Goal: Task Accomplishment & Management: Complete application form

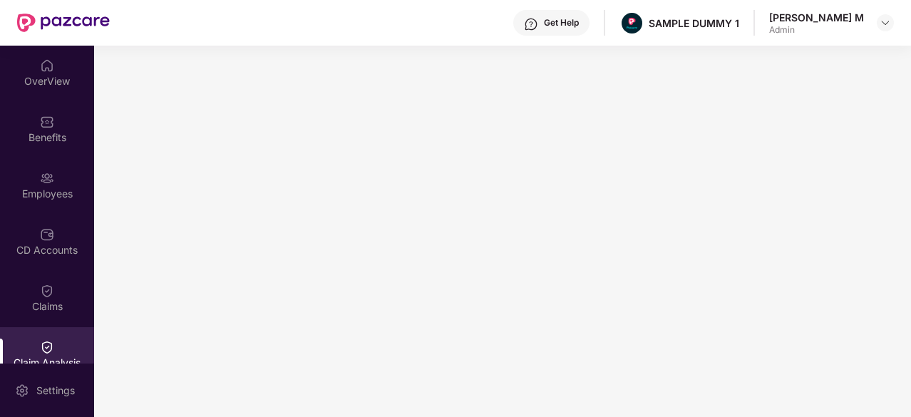
click at [49, 73] on div "OverView" at bounding box center [47, 72] width 94 height 53
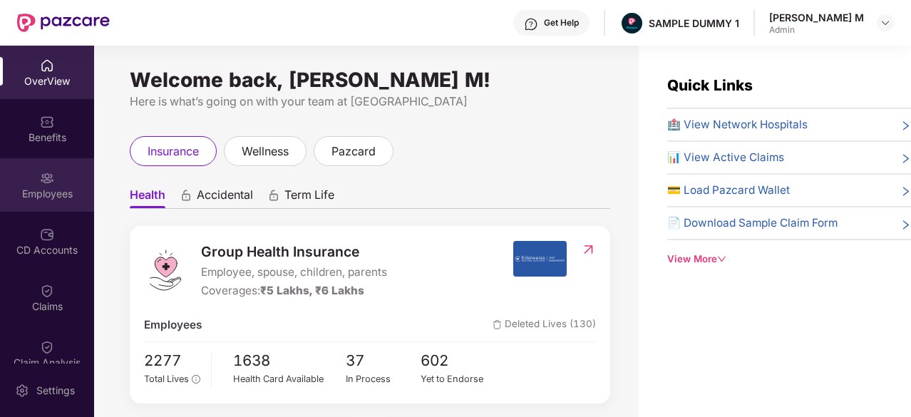
click at [51, 205] on div "Employees" at bounding box center [47, 184] width 94 height 53
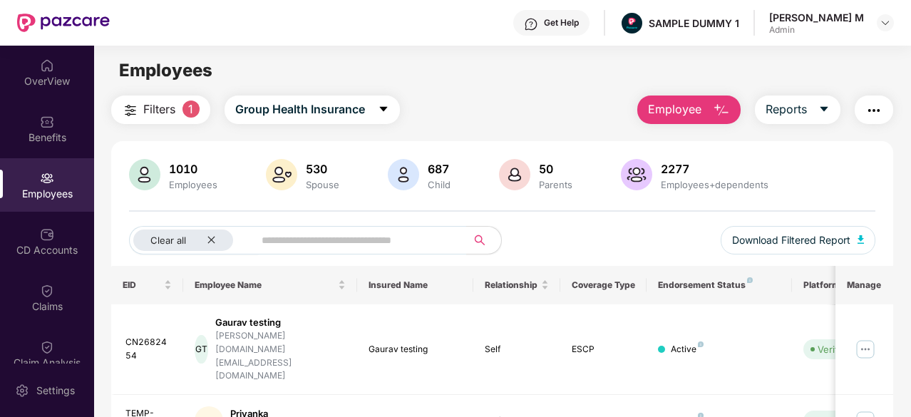
click at [657, 112] on span "Employee" at bounding box center [674, 110] width 53 height 18
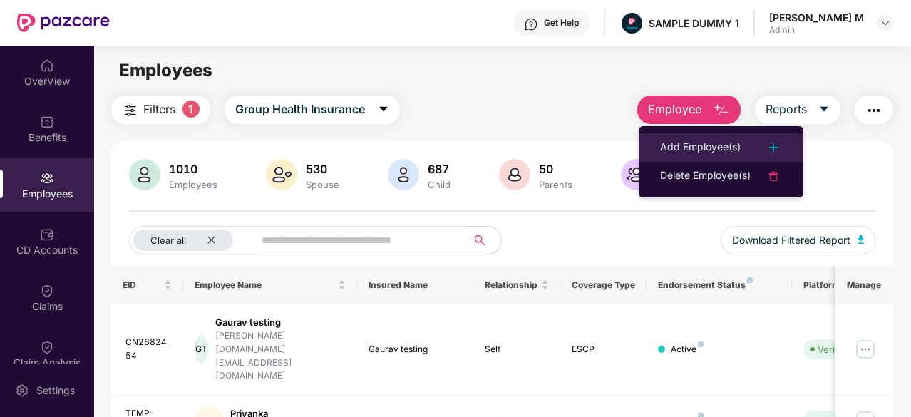
click at [666, 133] on li "Add Employee(s)" at bounding box center [721, 147] width 165 height 29
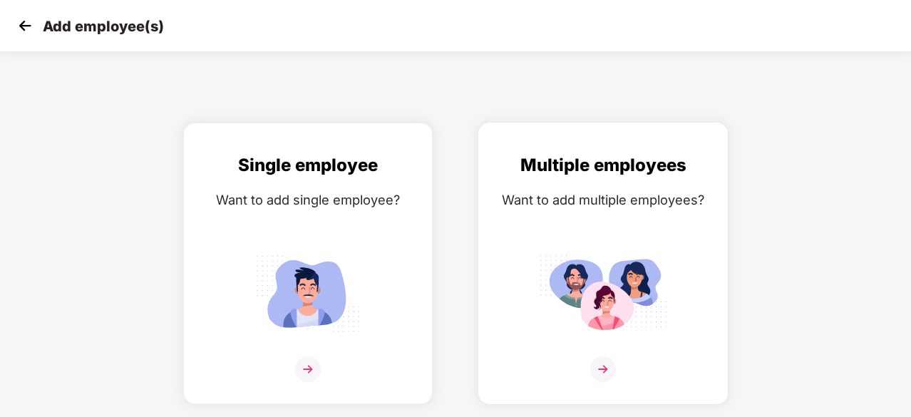
click at [585, 200] on div "Want to add multiple employees?" at bounding box center [603, 200] width 220 height 21
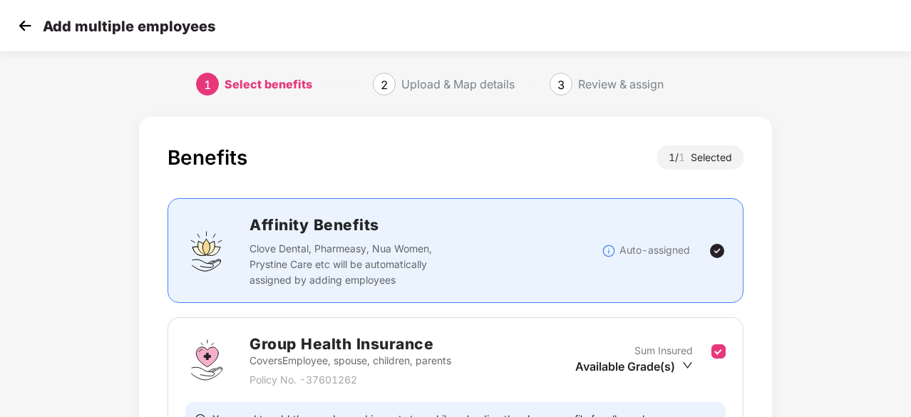
scroll to position [156, 0]
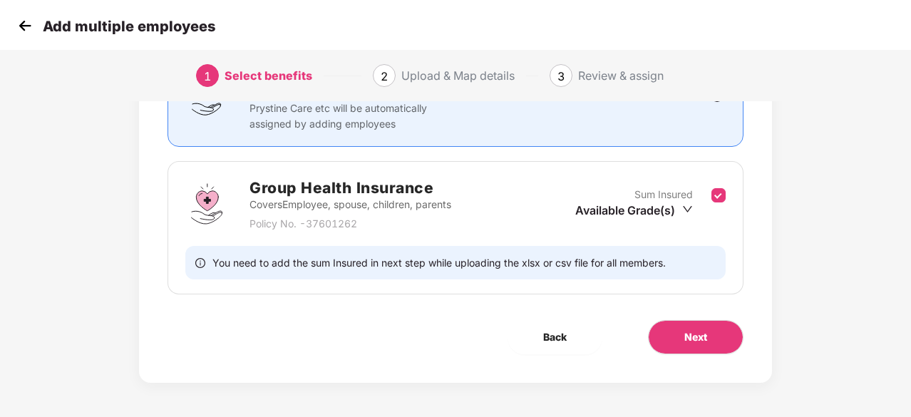
click at [613, 217] on div "Sum Insured Available Grade(s)" at bounding box center [643, 204] width 136 height 35
click at [660, 336] on button "Next" at bounding box center [696, 337] width 96 height 34
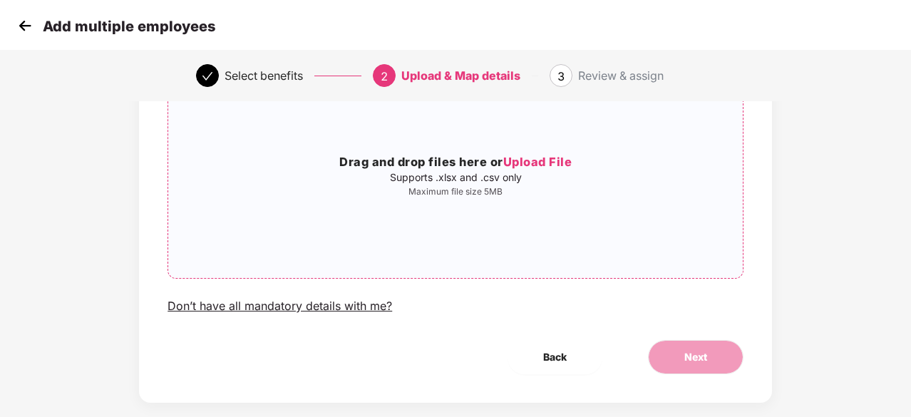
scroll to position [138, 0]
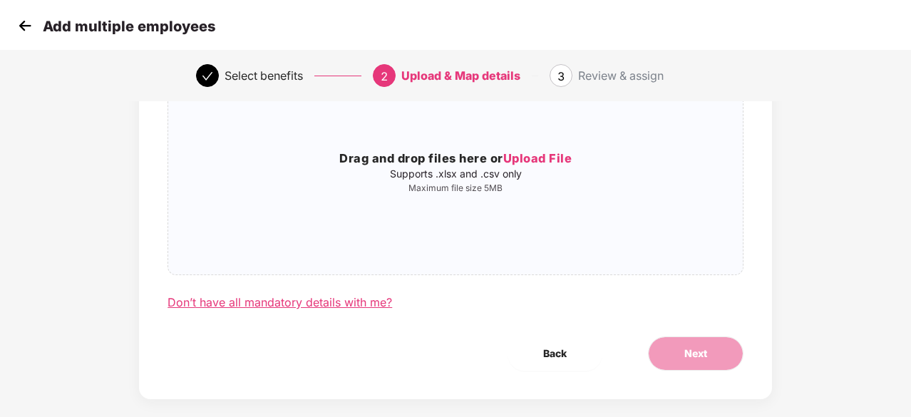
click at [316, 300] on div "Don’t have all mandatory details with me?" at bounding box center [280, 302] width 225 height 15
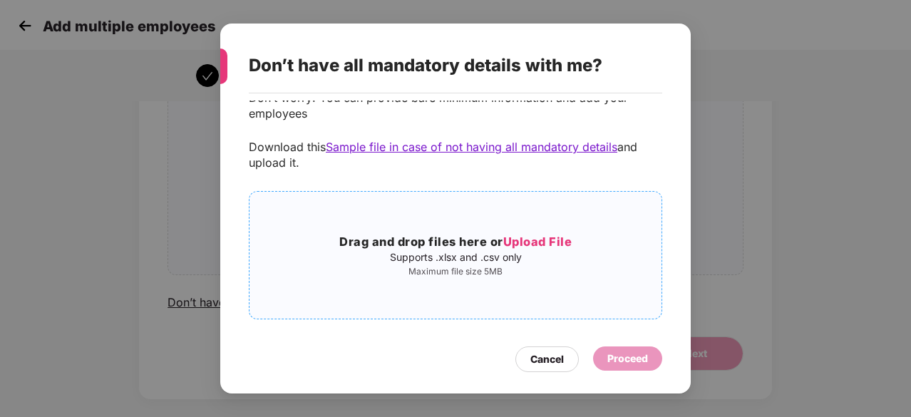
scroll to position [33, 0]
click at [567, 263] on div "Drag and drop files here or Upload File Supports .xlsx and .csv only Maximum fi…" at bounding box center [455, 254] width 412 height 44
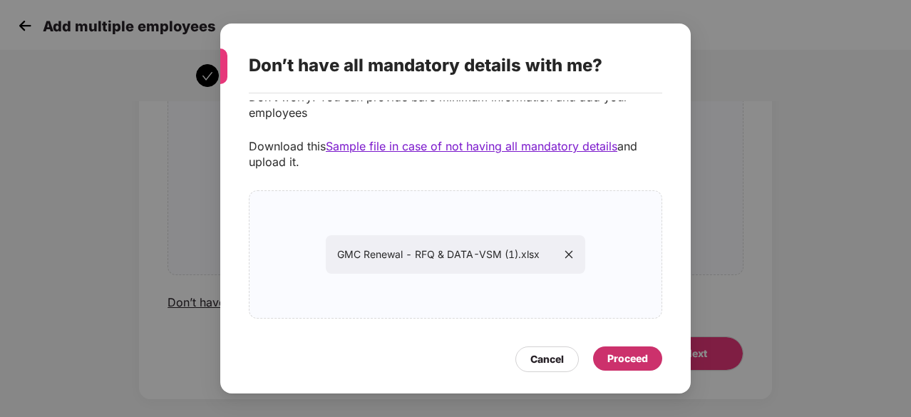
click at [617, 354] on div "Proceed" at bounding box center [627, 359] width 41 height 16
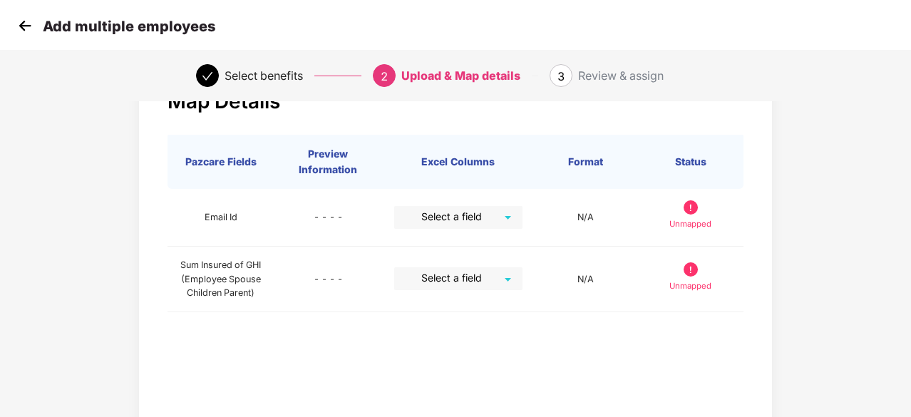
scroll to position [57, 0]
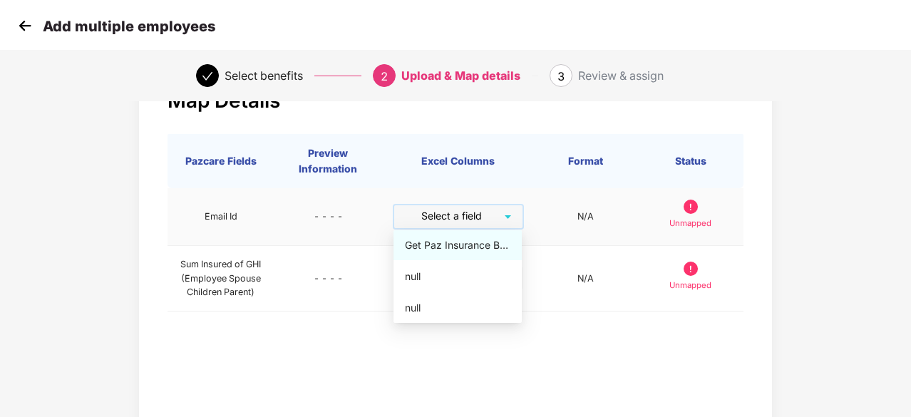
click at [478, 220] on input "search" at bounding box center [453, 215] width 103 height 21
click at [460, 235] on div "Get Paz Insurance Brokers Pvt Ltd" at bounding box center [457, 245] width 128 height 30
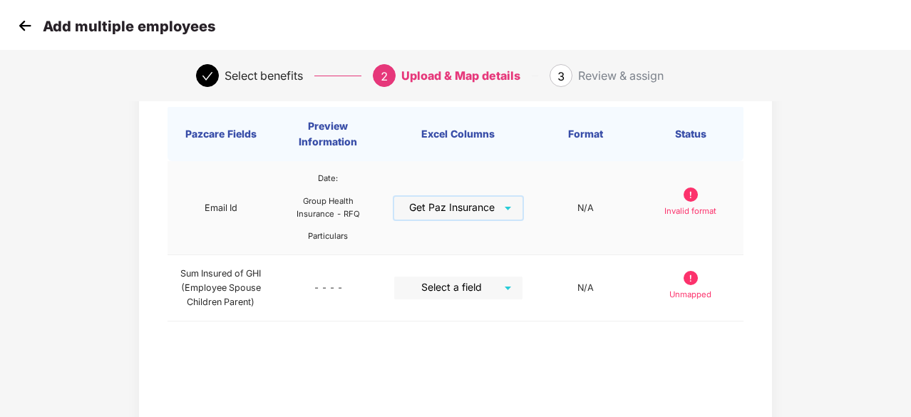
scroll to position [84, 1]
click at [28, 28] on img at bounding box center [24, 25] width 21 height 21
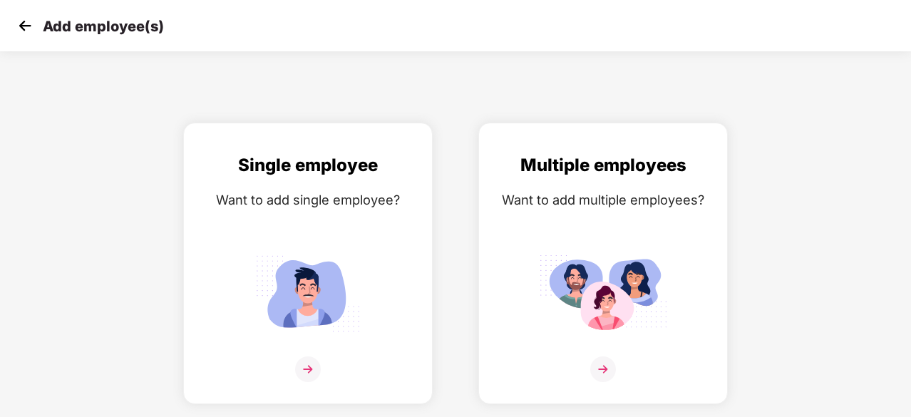
click at [28, 28] on img at bounding box center [24, 25] width 21 height 21
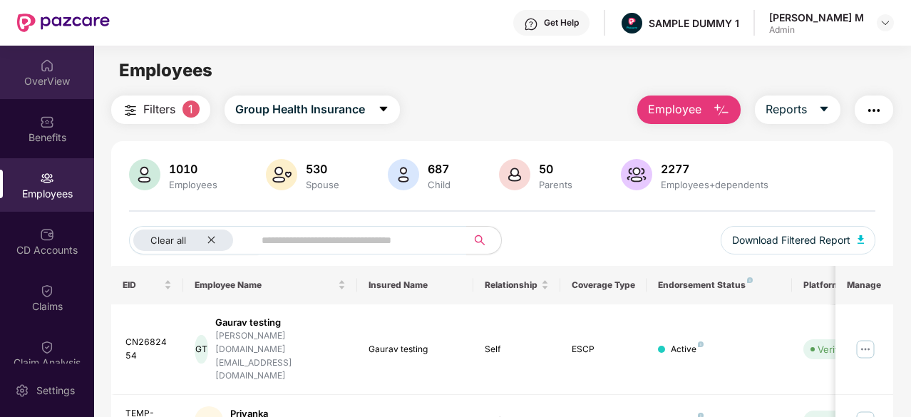
click at [35, 66] on div "OverView" at bounding box center [47, 72] width 94 height 53
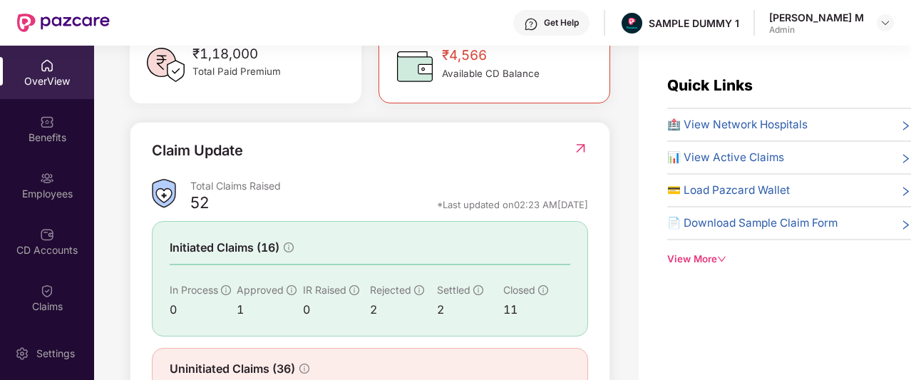
scroll to position [443, 0]
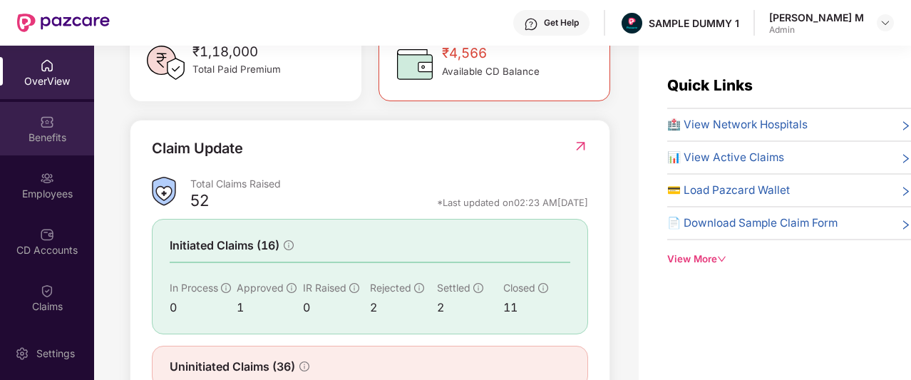
click at [43, 138] on div "Benefits" at bounding box center [47, 137] width 94 height 14
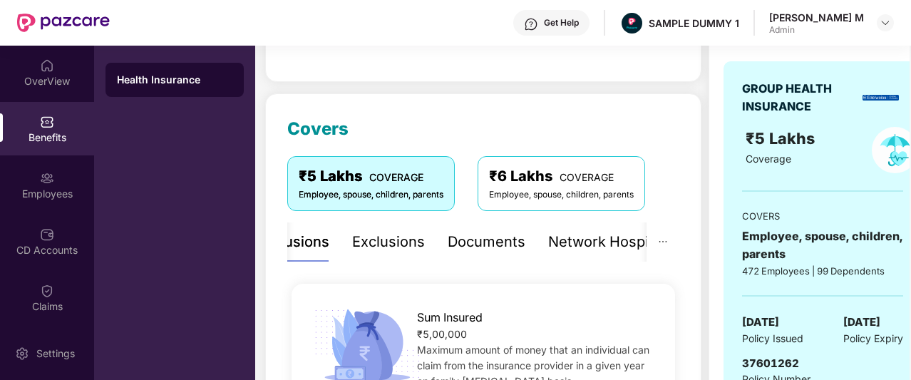
scroll to position [121, 0]
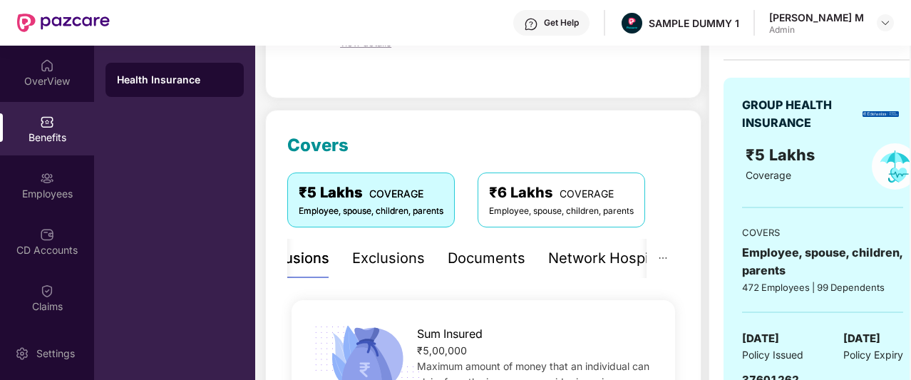
click at [399, 267] on div "Exclusions" at bounding box center [388, 258] width 73 height 22
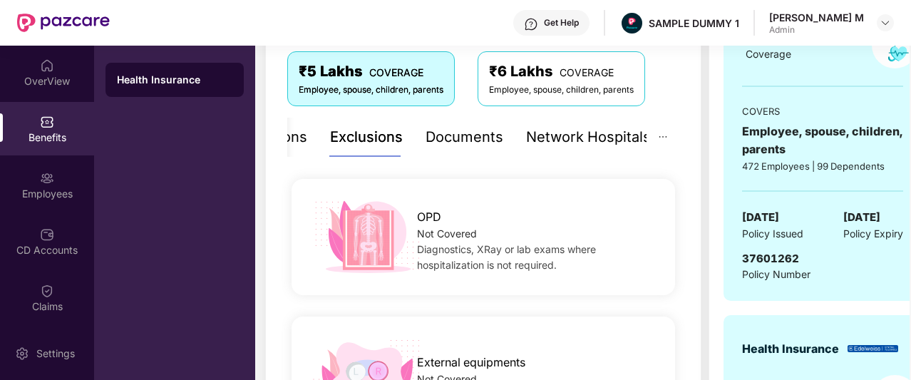
scroll to position [242, 0]
click at [436, 146] on div "Documents" at bounding box center [465, 138] width 78 height 22
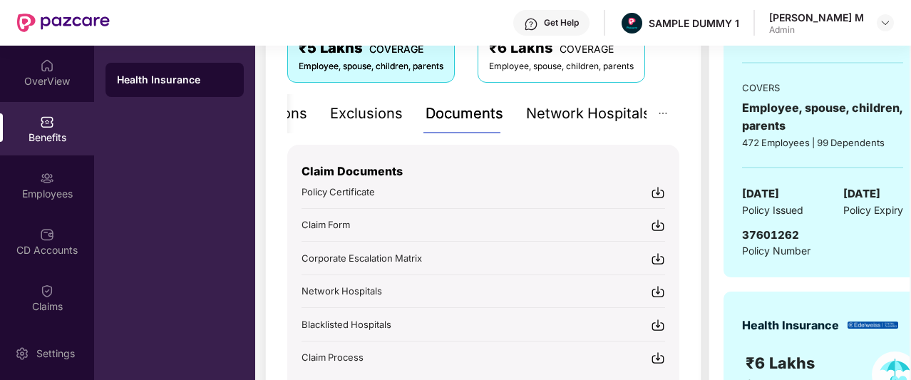
scroll to position [281, 0]
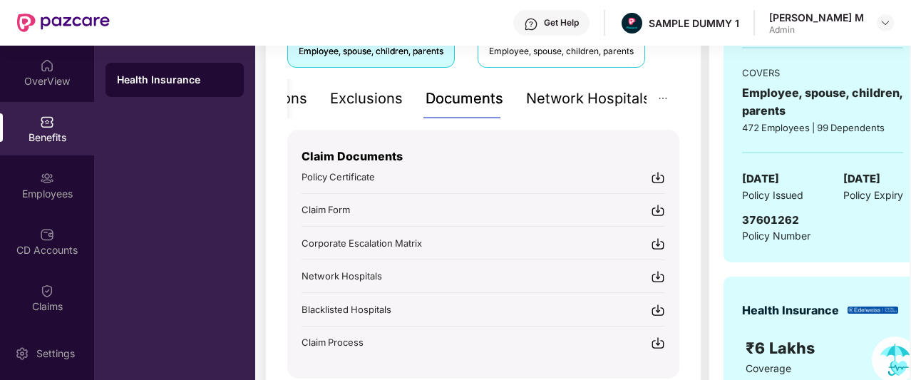
click at [568, 93] on div "Network Hospitals" at bounding box center [588, 99] width 125 height 22
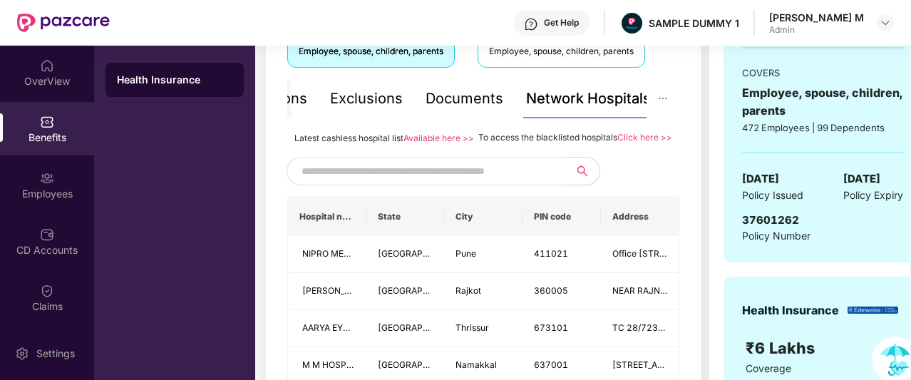
click at [439, 176] on input "text" at bounding box center [424, 170] width 244 height 21
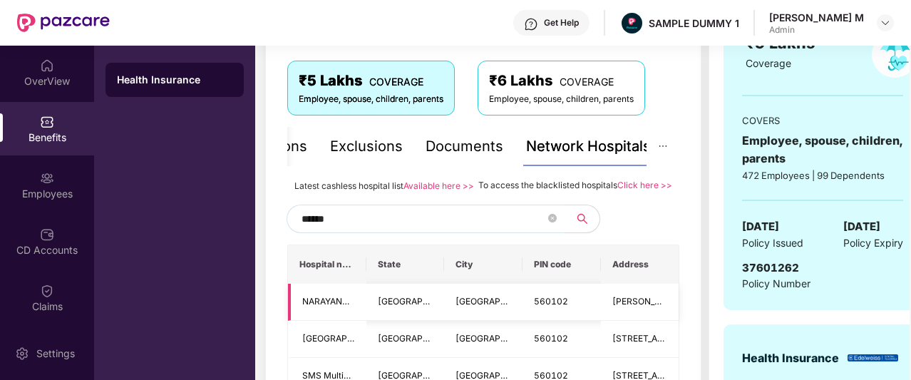
scroll to position [232, 0]
type input "******"
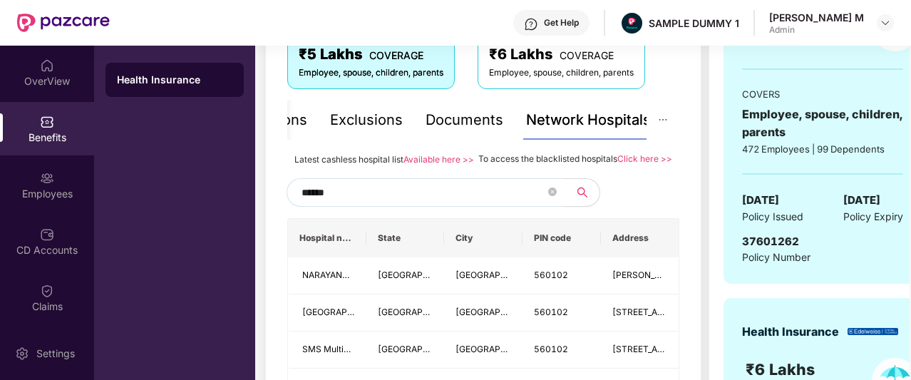
scroll to position [0, 27]
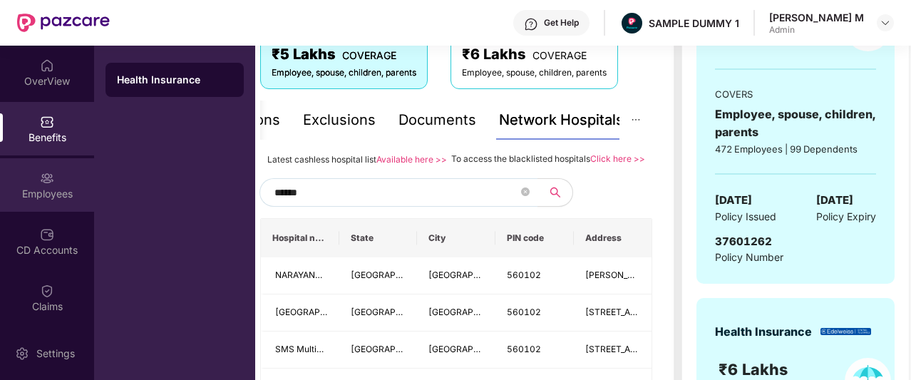
click at [50, 185] on img at bounding box center [47, 178] width 14 height 14
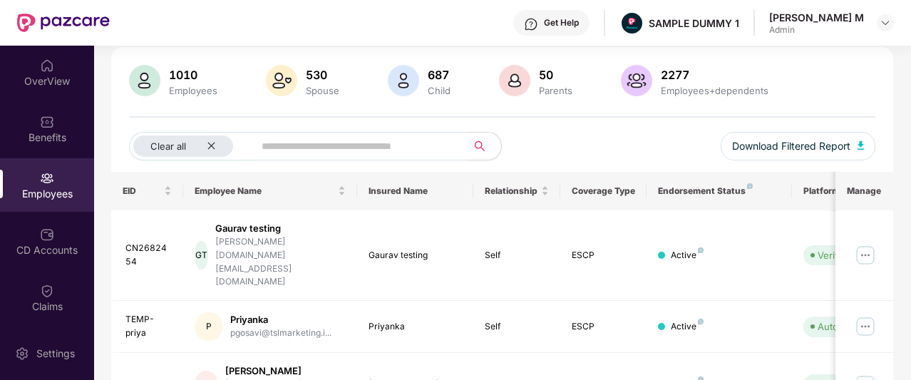
scroll to position [0, 0]
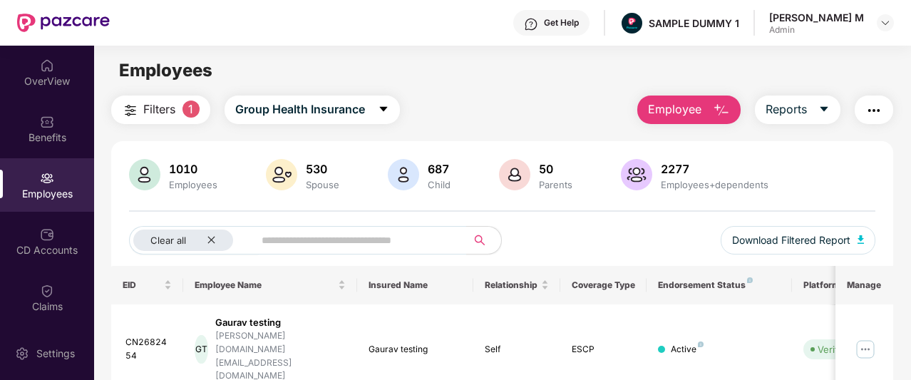
click at [691, 119] on button "Employee" at bounding box center [688, 110] width 103 height 29
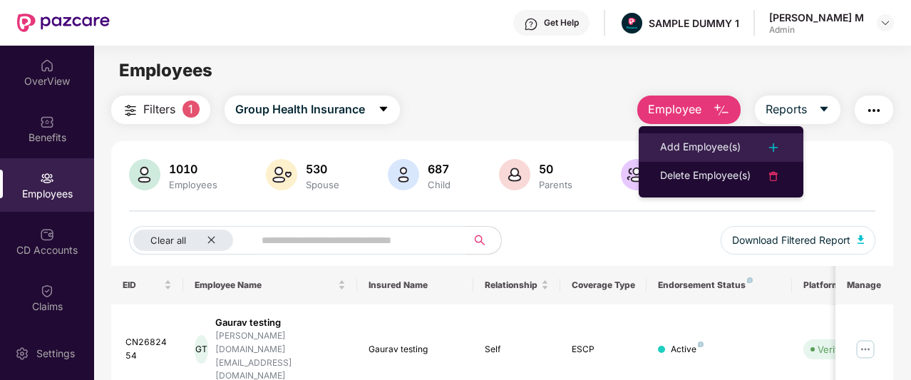
click at [701, 139] on div "Add Employee(s)" at bounding box center [700, 147] width 81 height 17
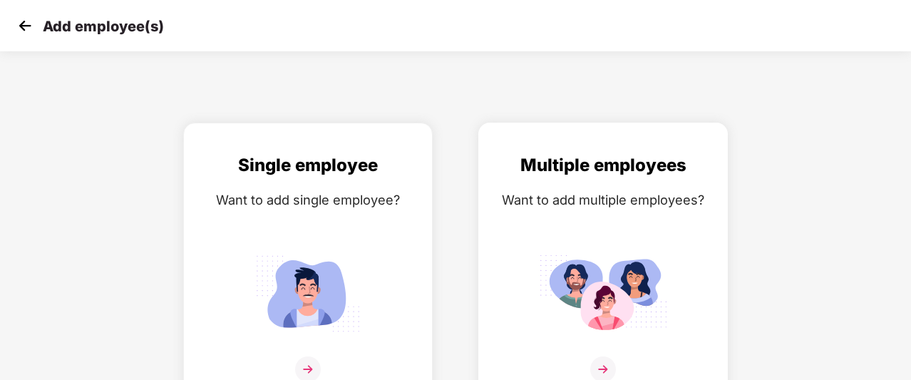
scroll to position [23, 0]
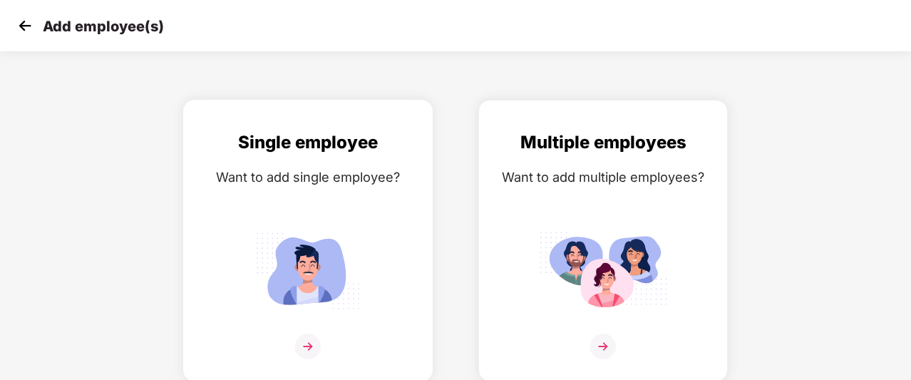
click at [280, 199] on div "Single employee Want to add single employee?" at bounding box center [308, 253] width 220 height 248
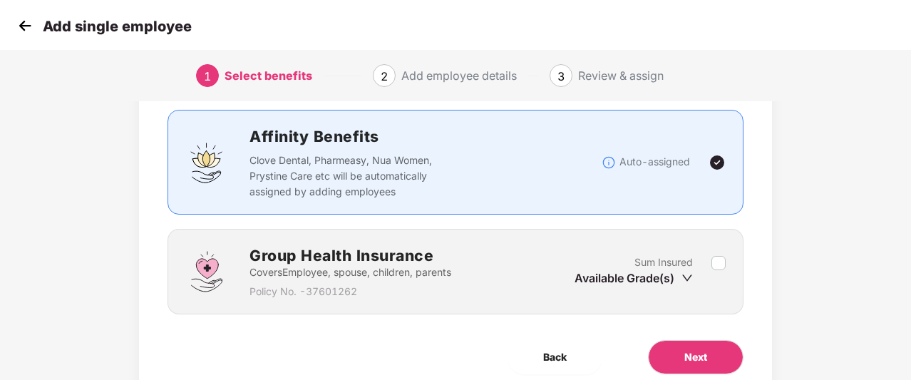
scroll to position [88, 0]
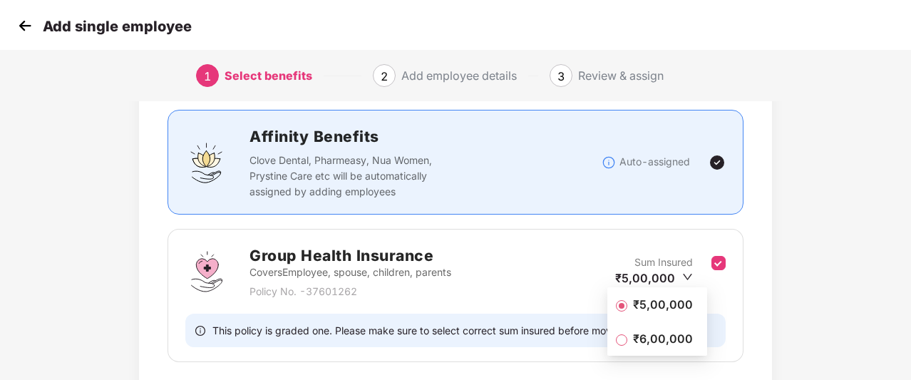
click at [669, 309] on span "₹5,00,000" at bounding box center [662, 305] width 71 height 16
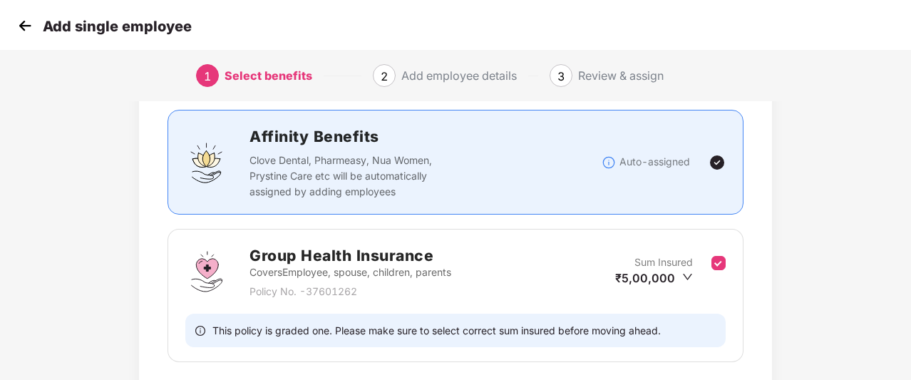
scroll to position [193, 0]
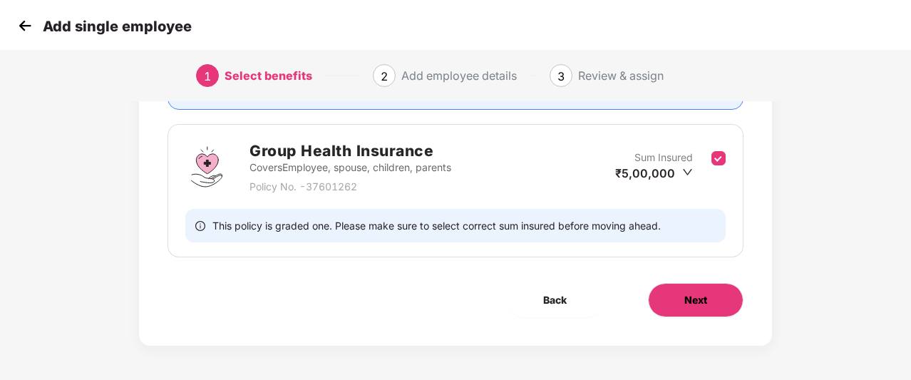
click at [686, 301] on span "Next" at bounding box center [695, 300] width 23 height 16
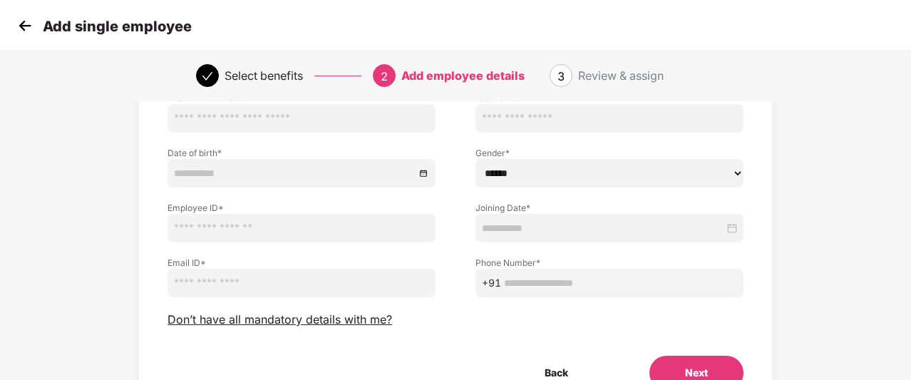
scroll to position [118, 0]
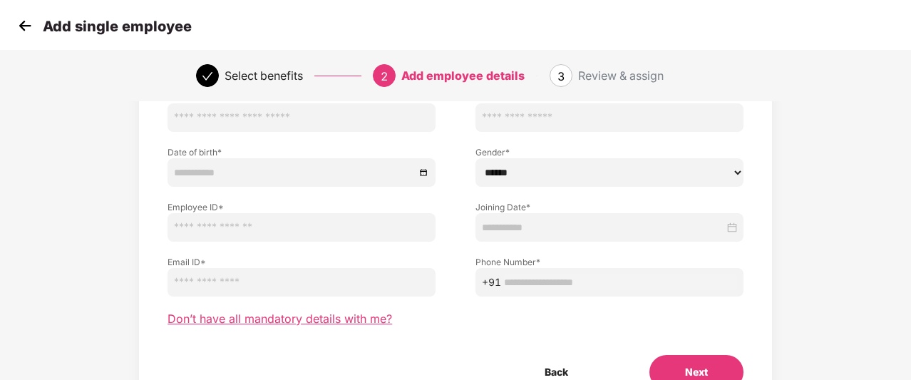
click at [349, 318] on span "Don’t have all mandatory details with me?" at bounding box center [280, 319] width 225 height 15
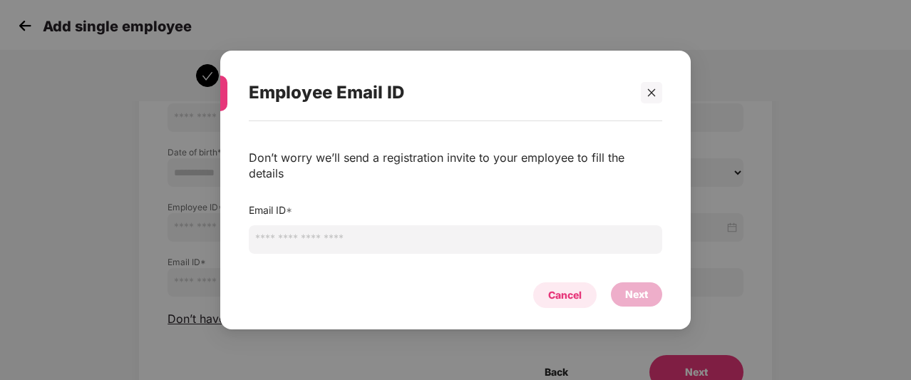
click at [579, 287] on div "Cancel" at bounding box center [565, 295] width 34 height 16
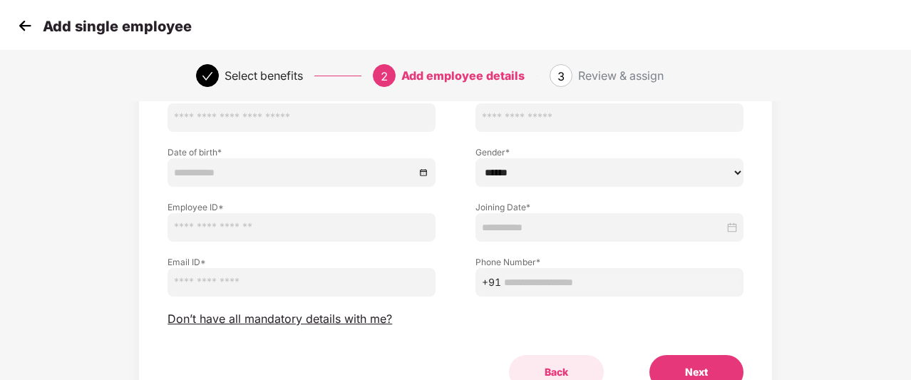
click at [549, 361] on button "Back" at bounding box center [556, 372] width 95 height 34
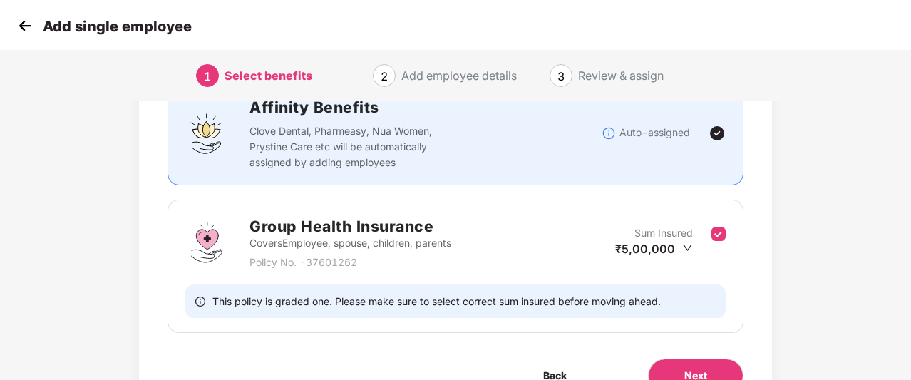
click at [19, 29] on img at bounding box center [24, 25] width 21 height 21
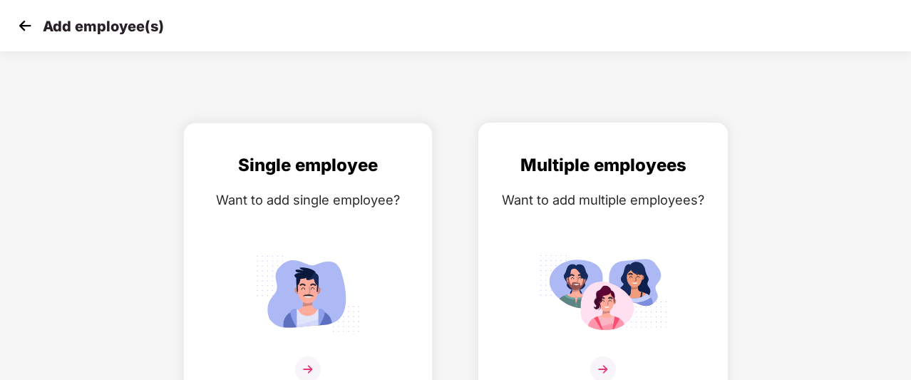
click at [527, 203] on div "Want to add multiple employees?" at bounding box center [603, 200] width 220 height 21
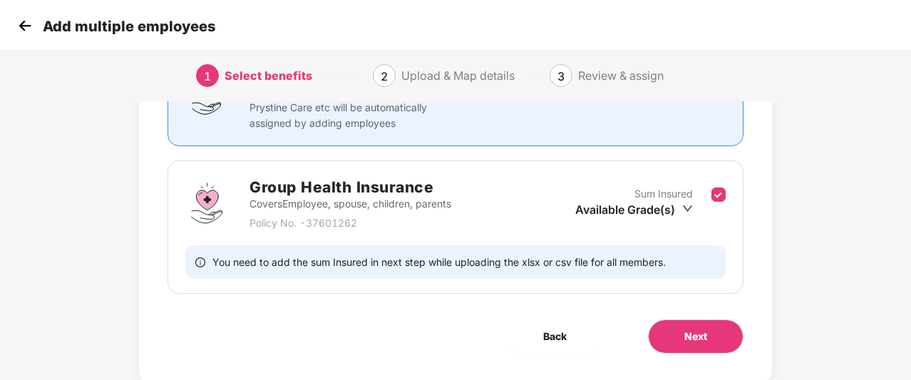
scroll to position [163, 0]
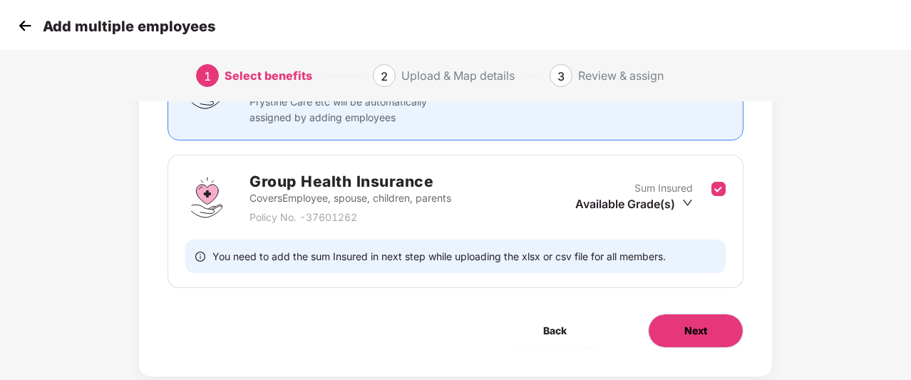
click at [694, 324] on span "Next" at bounding box center [695, 331] width 23 height 16
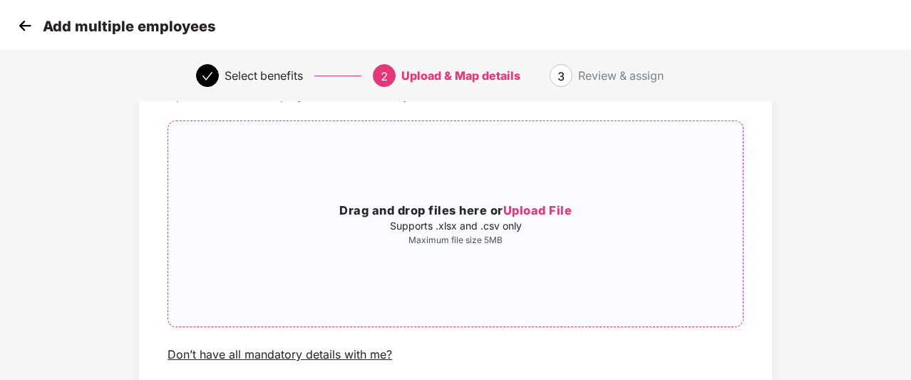
scroll to position [115, 1]
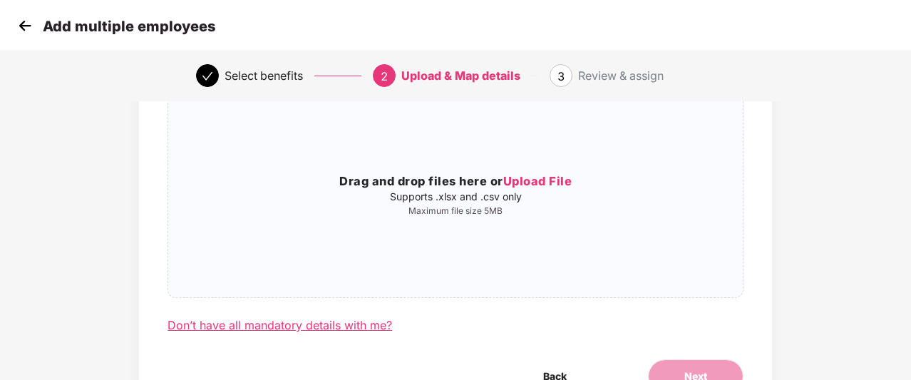
click at [358, 323] on div "Don’t have all mandatory details with me?" at bounding box center [280, 325] width 225 height 15
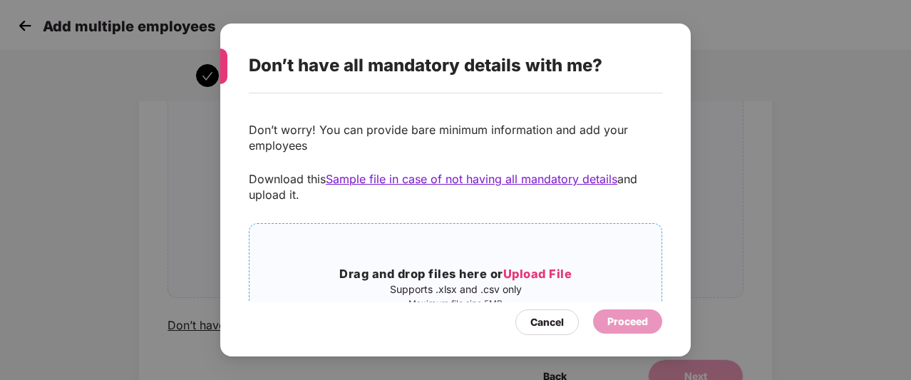
scroll to position [34, 0]
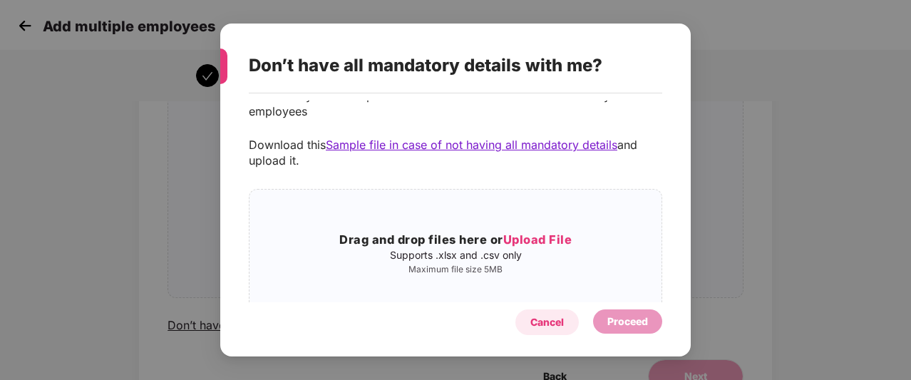
click at [543, 313] on div "Cancel" at bounding box center [546, 322] width 63 height 26
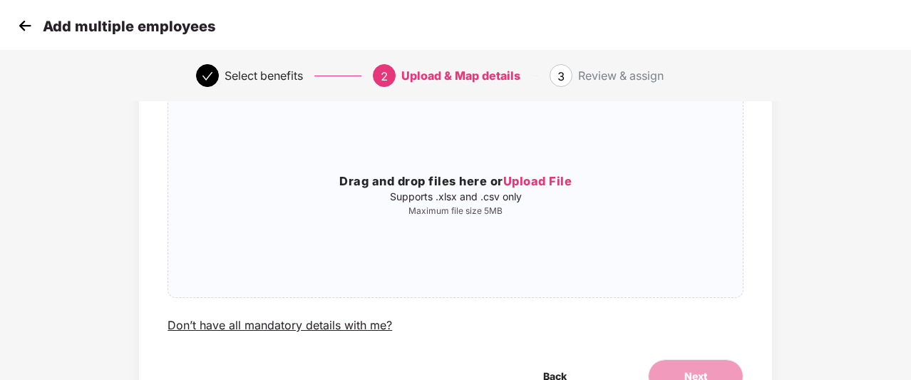
click at [19, 35] on img at bounding box center [24, 25] width 21 height 21
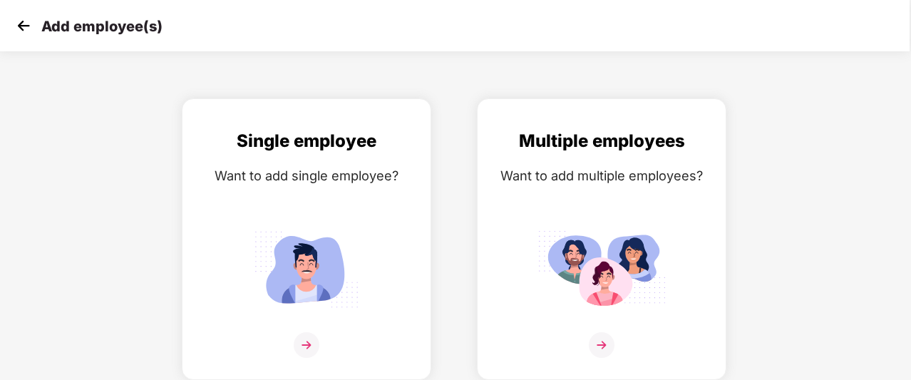
scroll to position [0, 0]
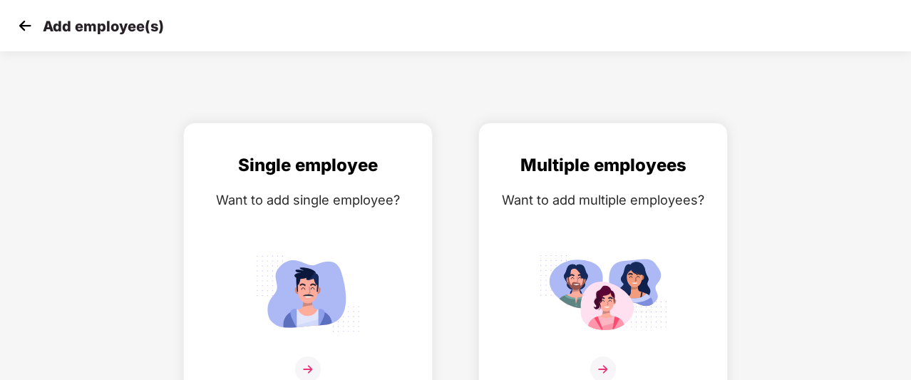
click at [19, 35] on img at bounding box center [24, 25] width 21 height 21
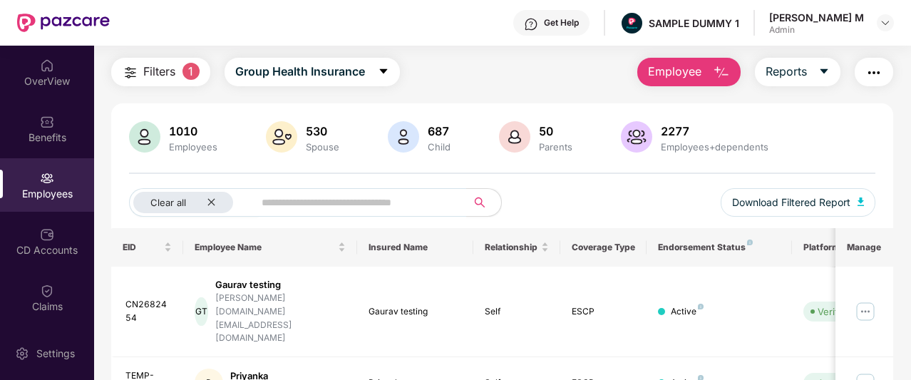
scroll to position [39, 0]
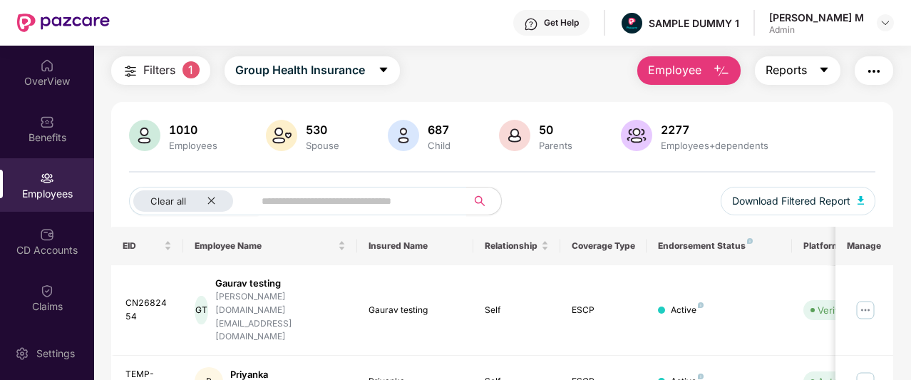
click at [803, 76] on span "Reports" at bounding box center [786, 70] width 41 height 18
click at [881, 68] on img "button" at bounding box center [873, 71] width 17 height 17
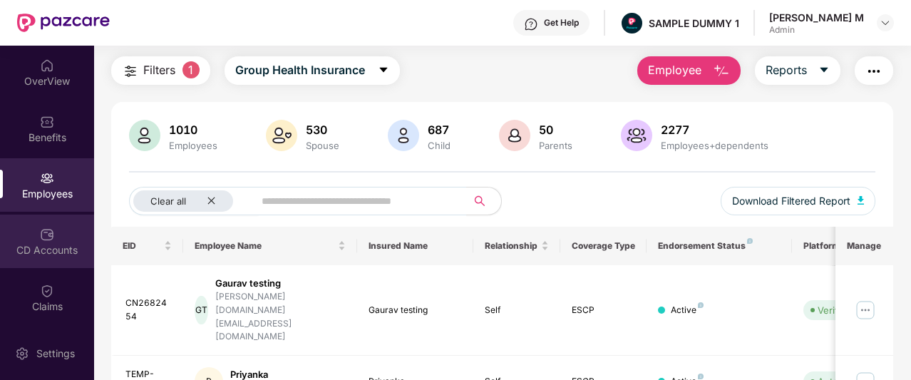
click at [46, 247] on div "CD Accounts" at bounding box center [47, 250] width 94 height 14
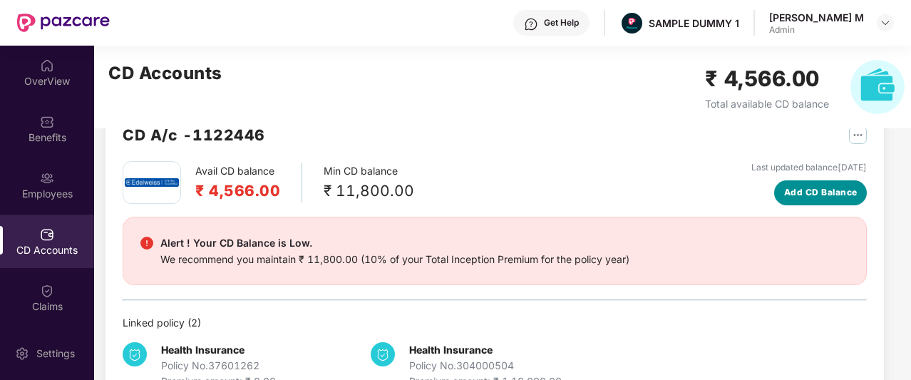
click at [810, 193] on span "Add CD Balance" at bounding box center [820, 193] width 73 height 14
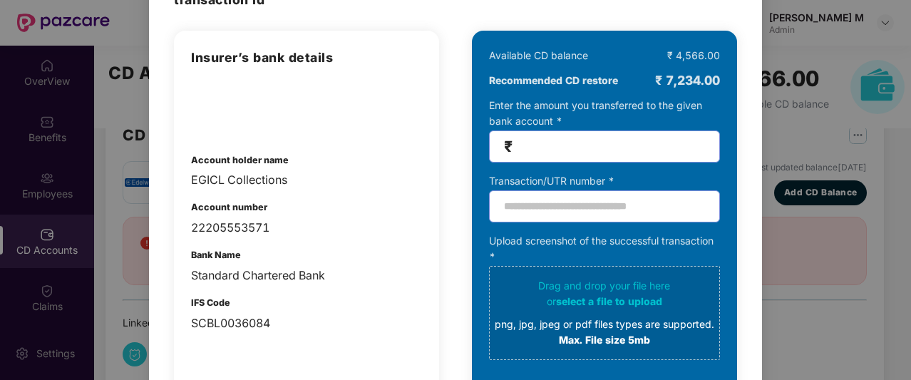
scroll to position [0, 0]
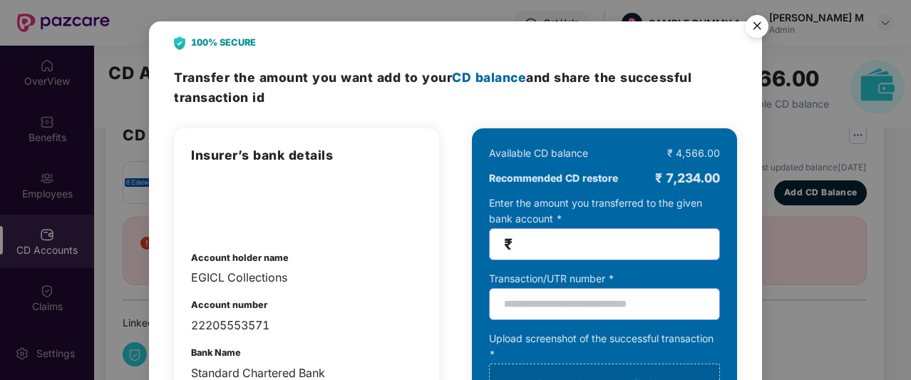
click at [750, 26] on img "Close" at bounding box center [757, 29] width 40 height 40
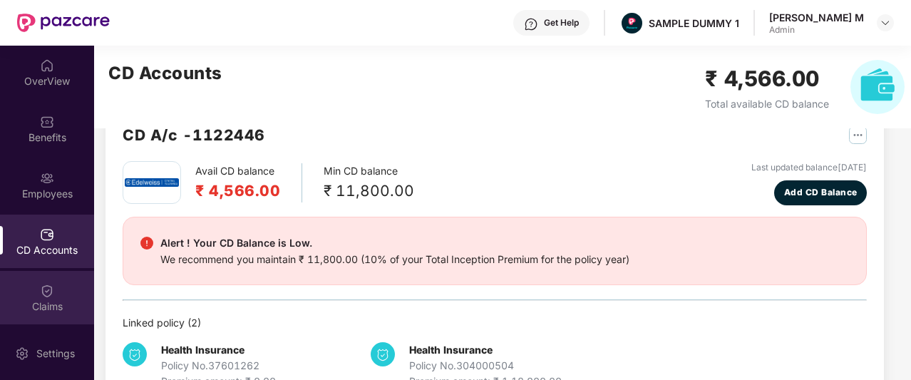
click at [52, 304] on div "Claims" at bounding box center [47, 306] width 94 height 14
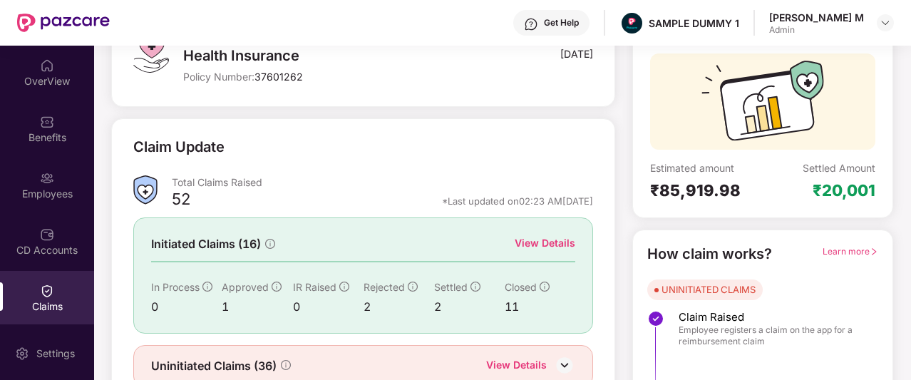
scroll to position [119, 0]
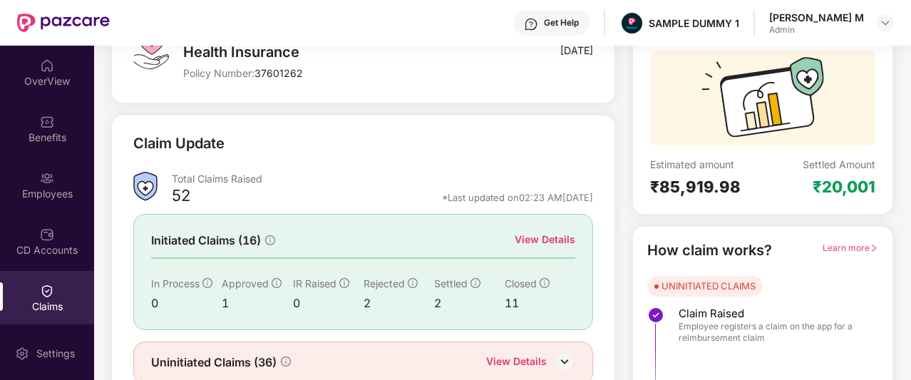
click at [534, 243] on div "View Details" at bounding box center [545, 240] width 61 height 16
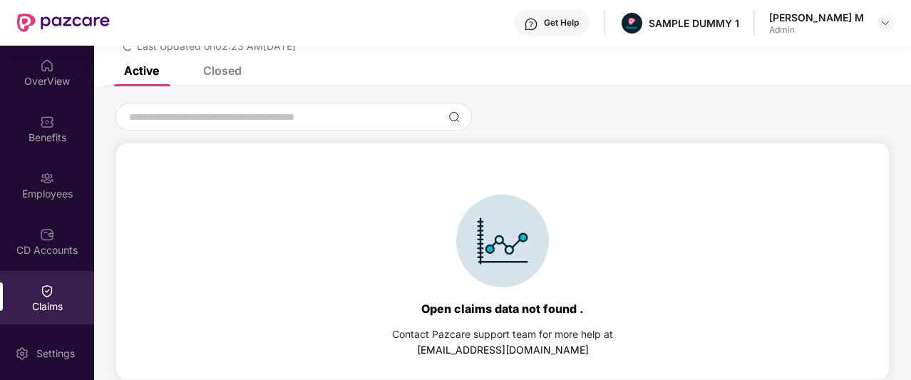
scroll to position [4, 0]
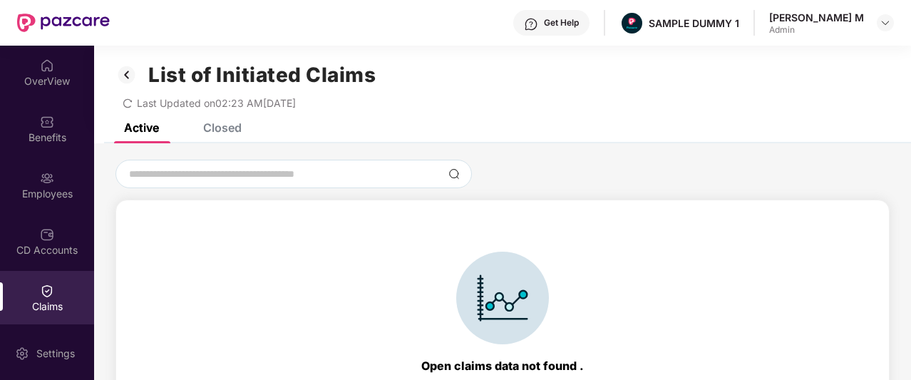
click at [219, 130] on div "Closed" at bounding box center [222, 127] width 38 height 14
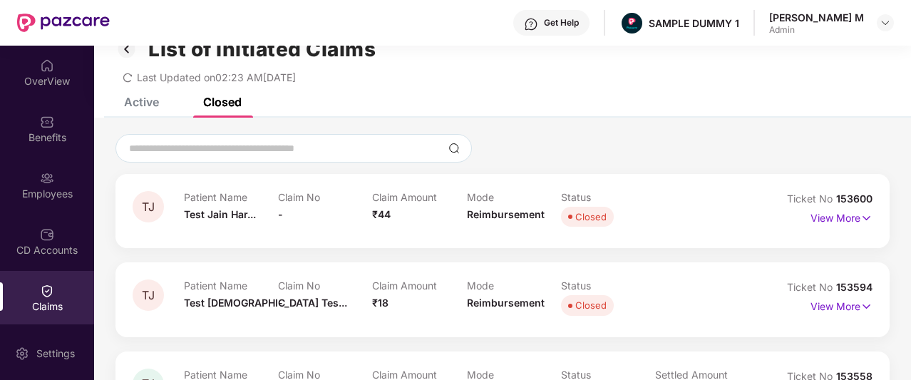
scroll to position [31, 0]
click at [811, 215] on p "View More" at bounding box center [841, 214] width 62 height 19
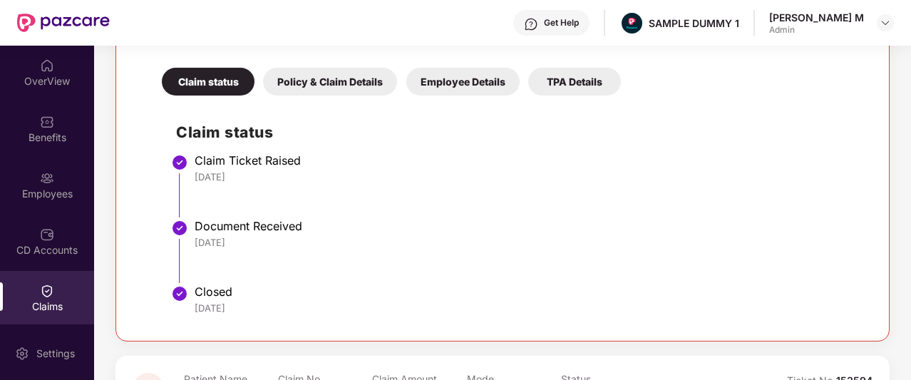
scroll to position [294, 0]
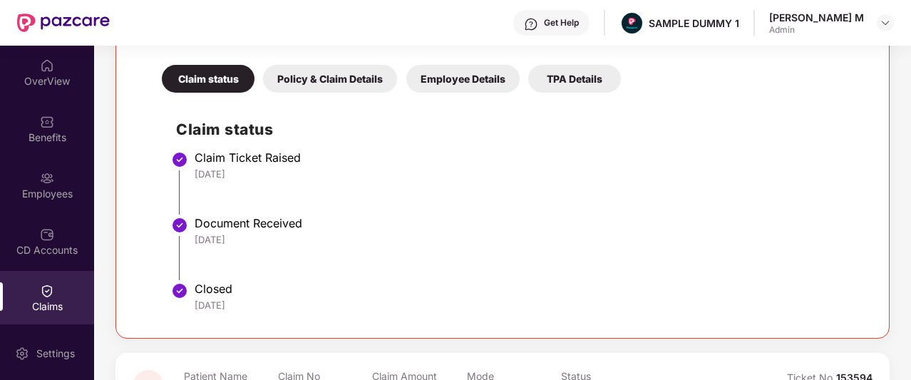
click at [324, 83] on div "Policy & Claim Details" at bounding box center [330, 79] width 134 height 28
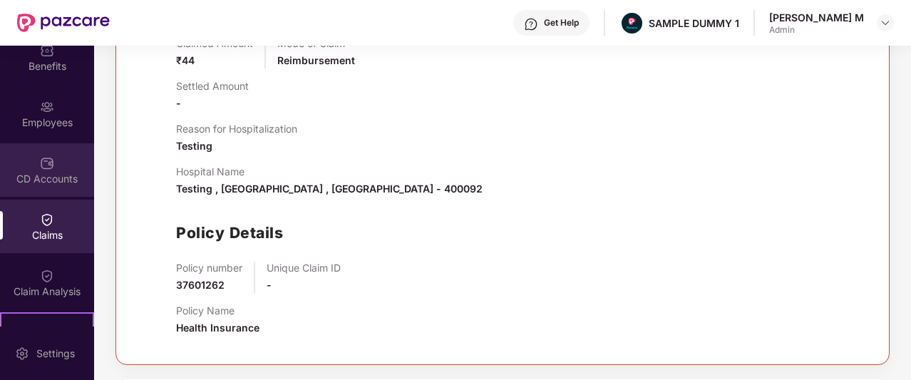
scroll to position [75, 0]
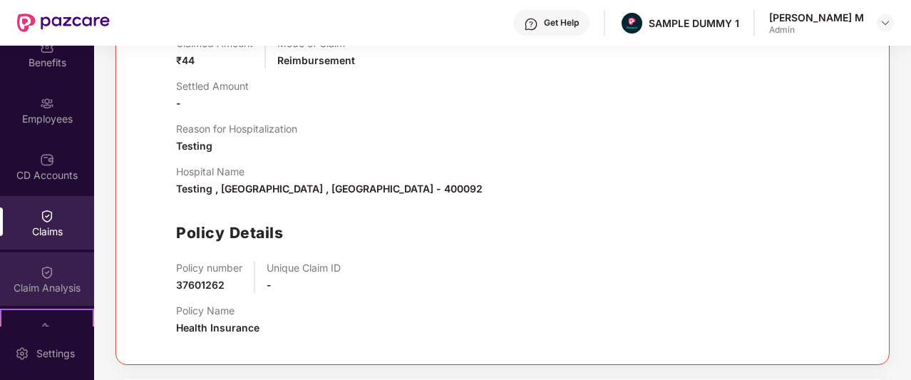
click at [42, 270] on img at bounding box center [47, 272] width 14 height 14
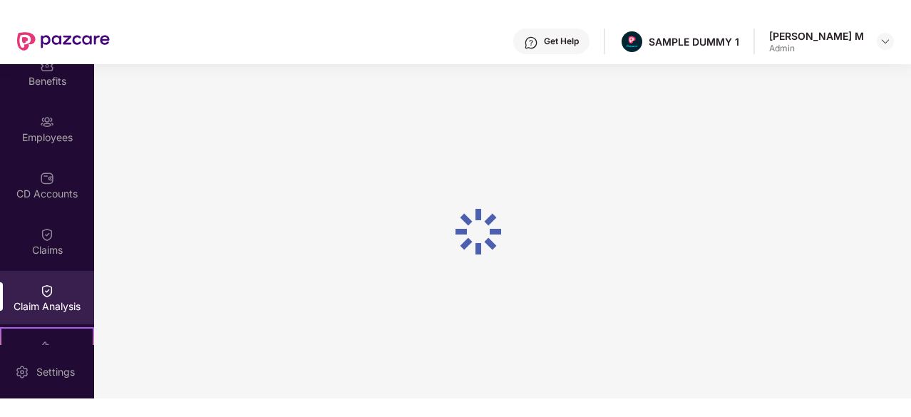
scroll to position [0, 0]
